Goal: Navigation & Orientation: Find specific page/section

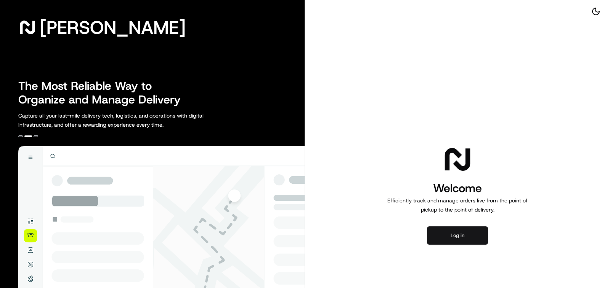
click at [453, 241] on button "Log in" at bounding box center [457, 236] width 61 height 18
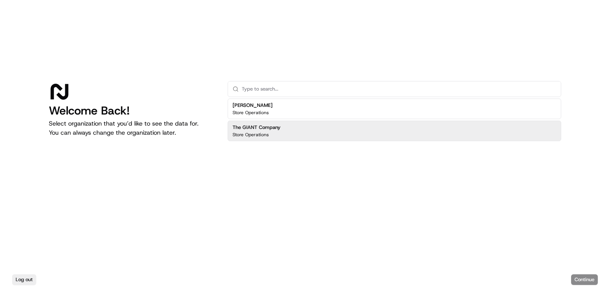
click at [253, 123] on div "The GIANT Company Store Operations" at bounding box center [393, 131] width 333 height 21
click at [596, 278] on button "Continue" at bounding box center [584, 280] width 27 height 11
